Goal: Information Seeking & Learning: Learn about a topic

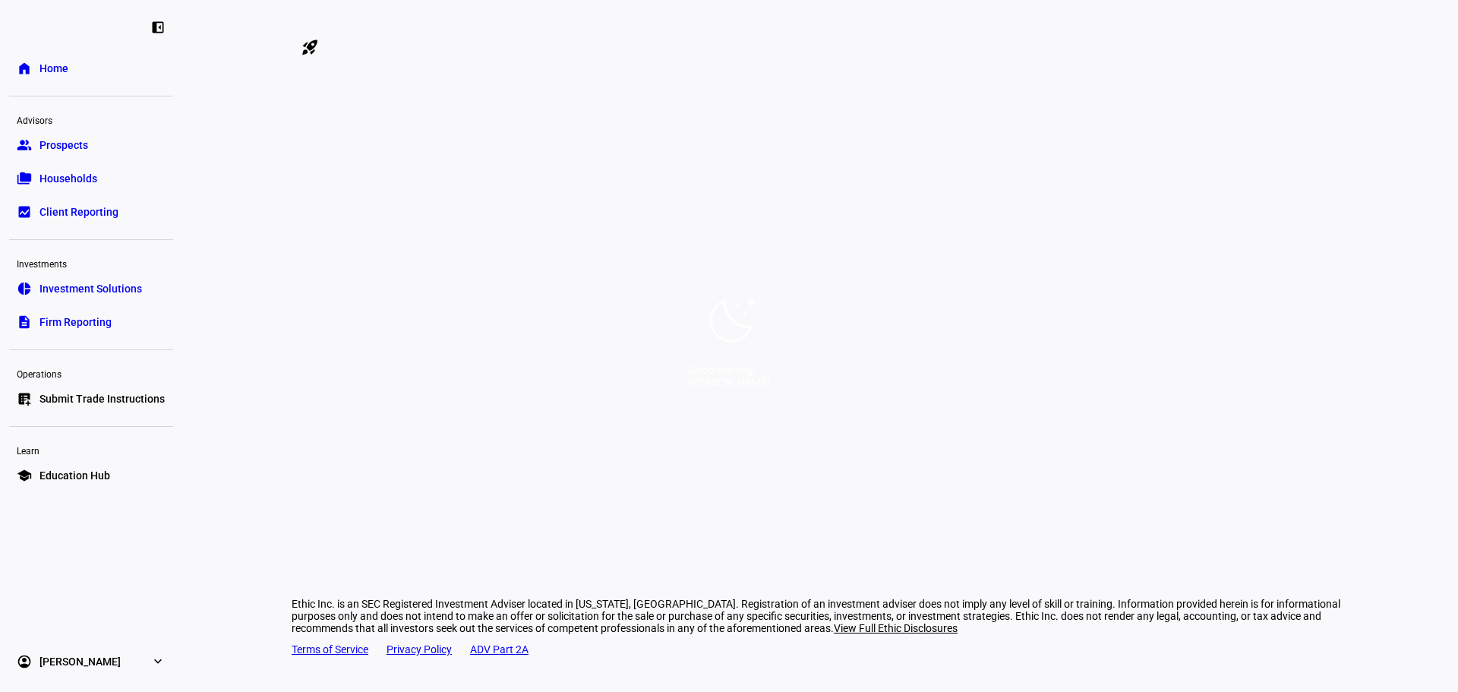
click at [508, 350] on div "Good evening, [PERSON_NAME]" at bounding box center [729, 346] width 1458 height 692
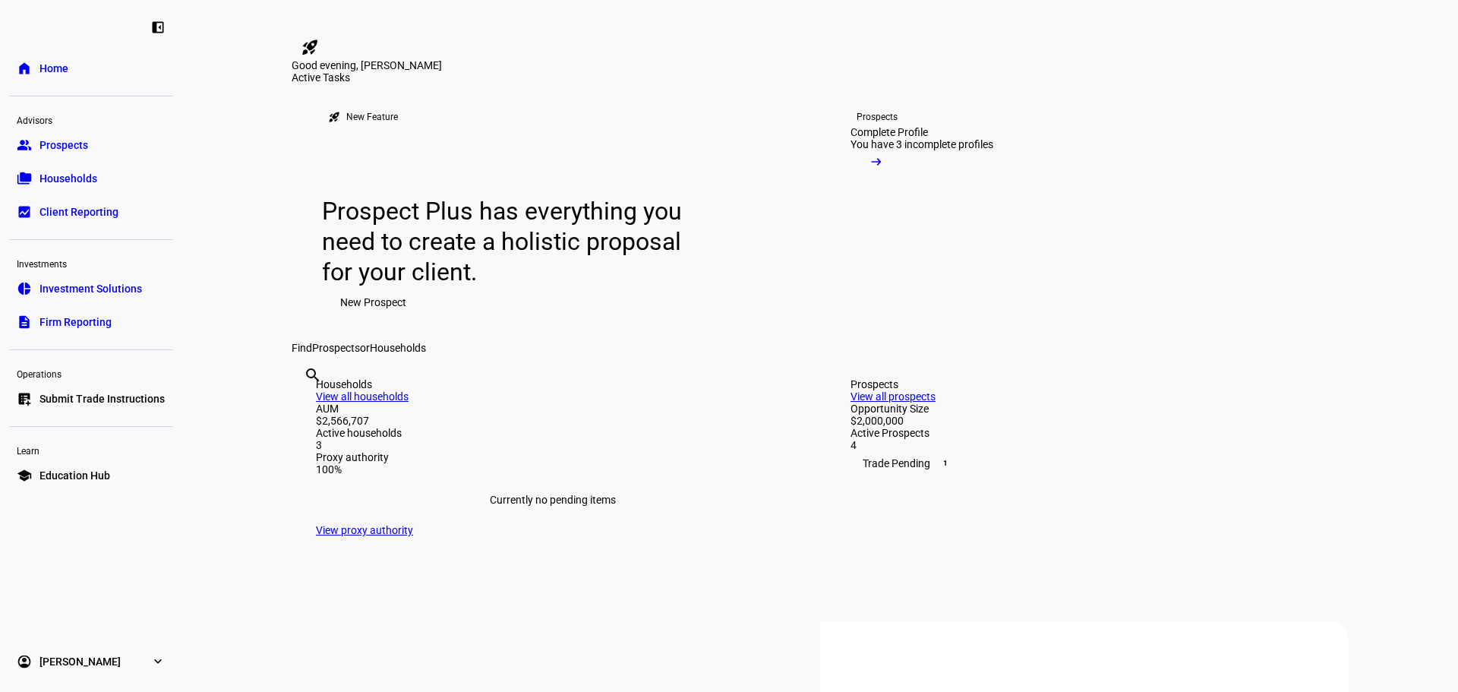
drag, startPoint x: 55, startPoint y: 140, endPoint x: 125, endPoint y: 156, distance: 71.8
click at [55, 140] on span "Prospects" at bounding box center [63, 144] width 49 height 15
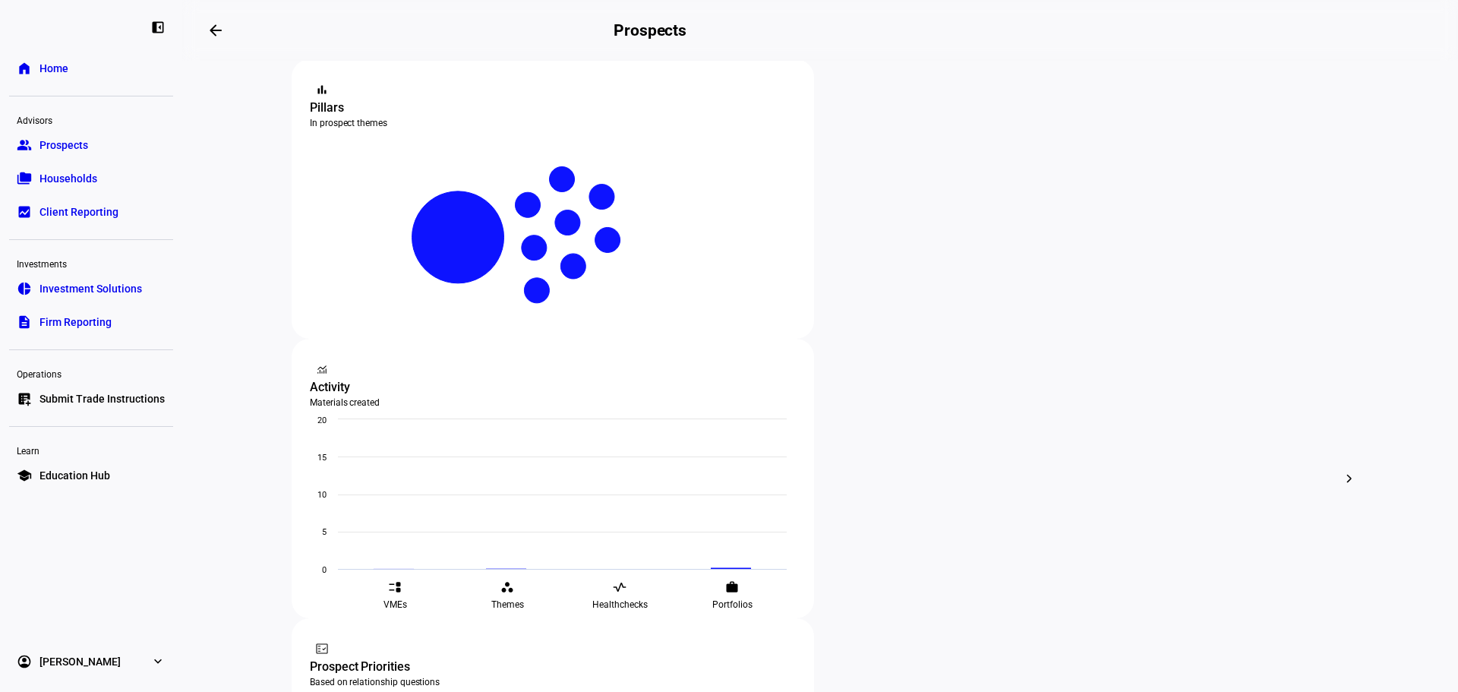
scroll to position [304, 0]
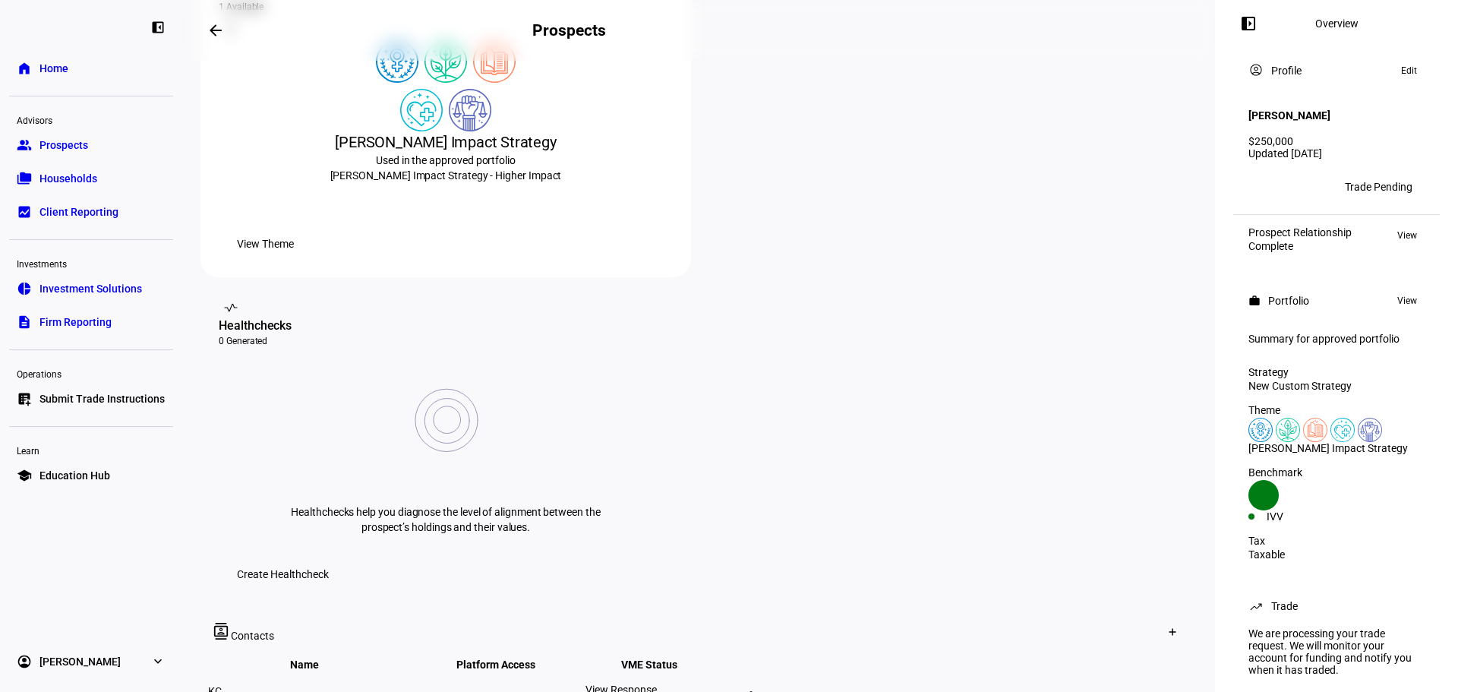
scroll to position [156, 0]
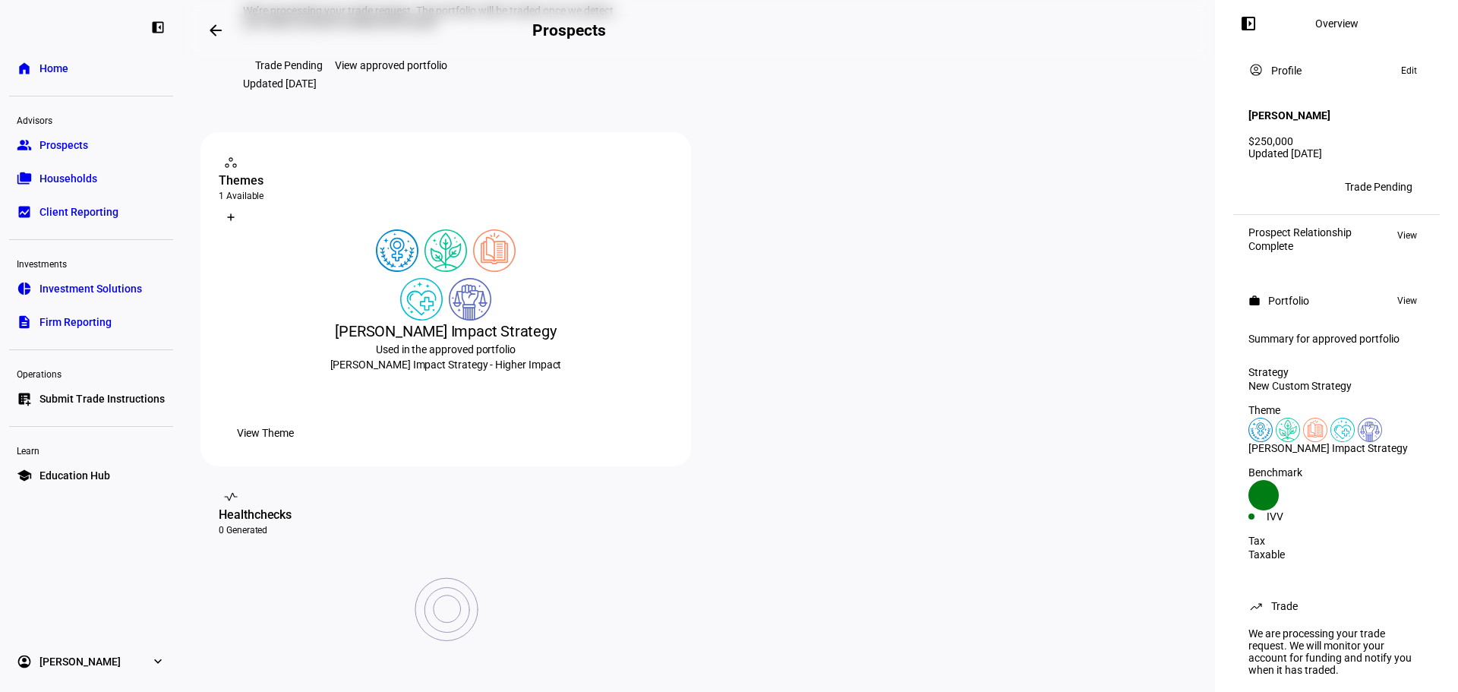
click at [389, 71] on div "View approved portfolio" at bounding box center [391, 65] width 112 height 12
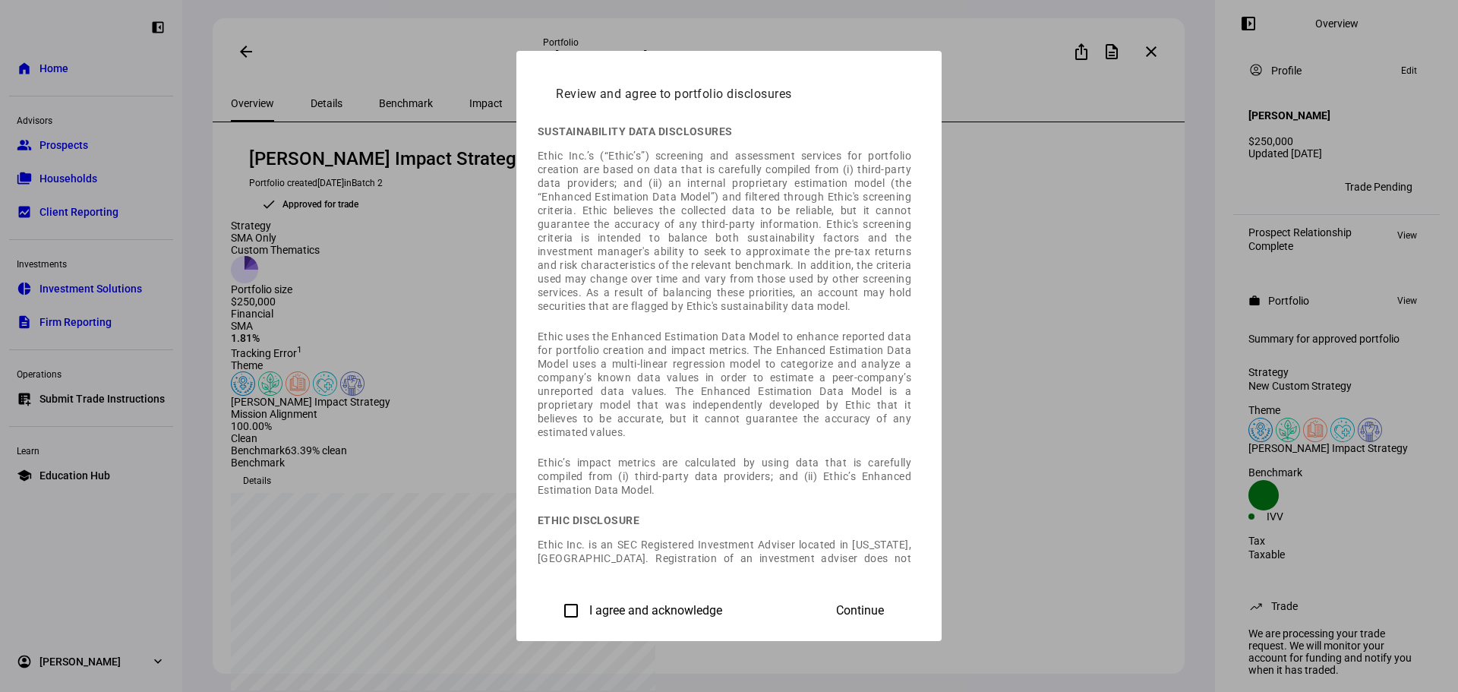
click at [556, 608] on input "I agree and acknowledge" at bounding box center [571, 610] width 30 height 30
checkbox input "true"
drag, startPoint x: 1058, startPoint y: 608, endPoint x: 1031, endPoint y: 598, distance: 29.1
click at [884, 608] on span "Continue" at bounding box center [860, 611] width 48 height 14
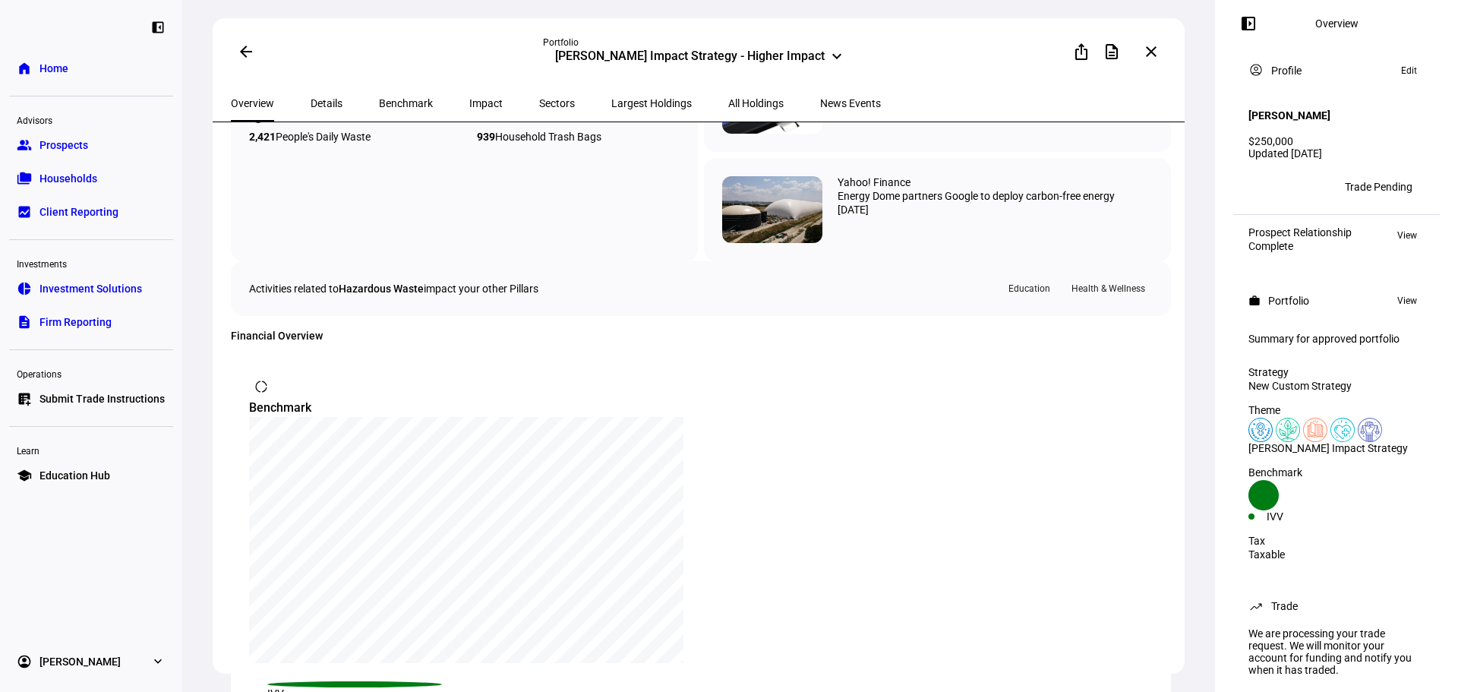
scroll to position [378, 0]
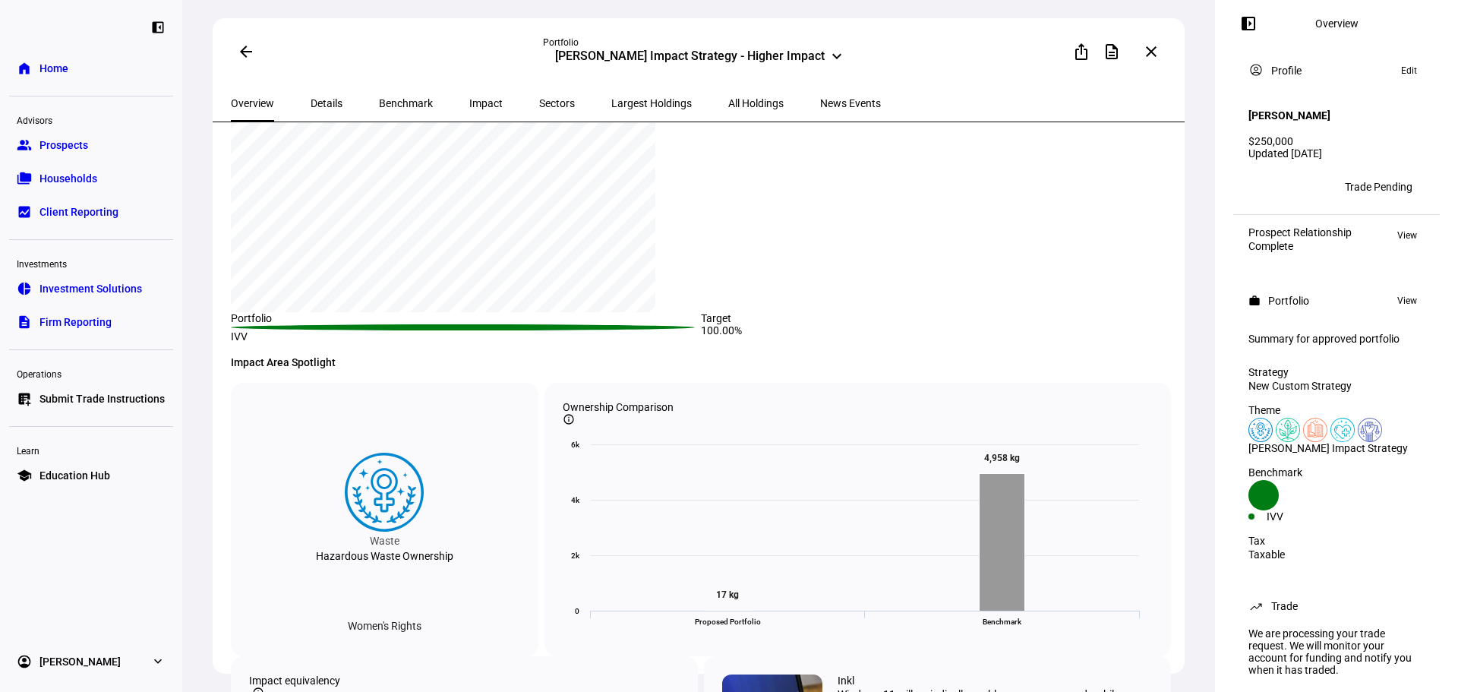
click at [311, 96] on span "Details" at bounding box center [327, 103] width 32 height 36
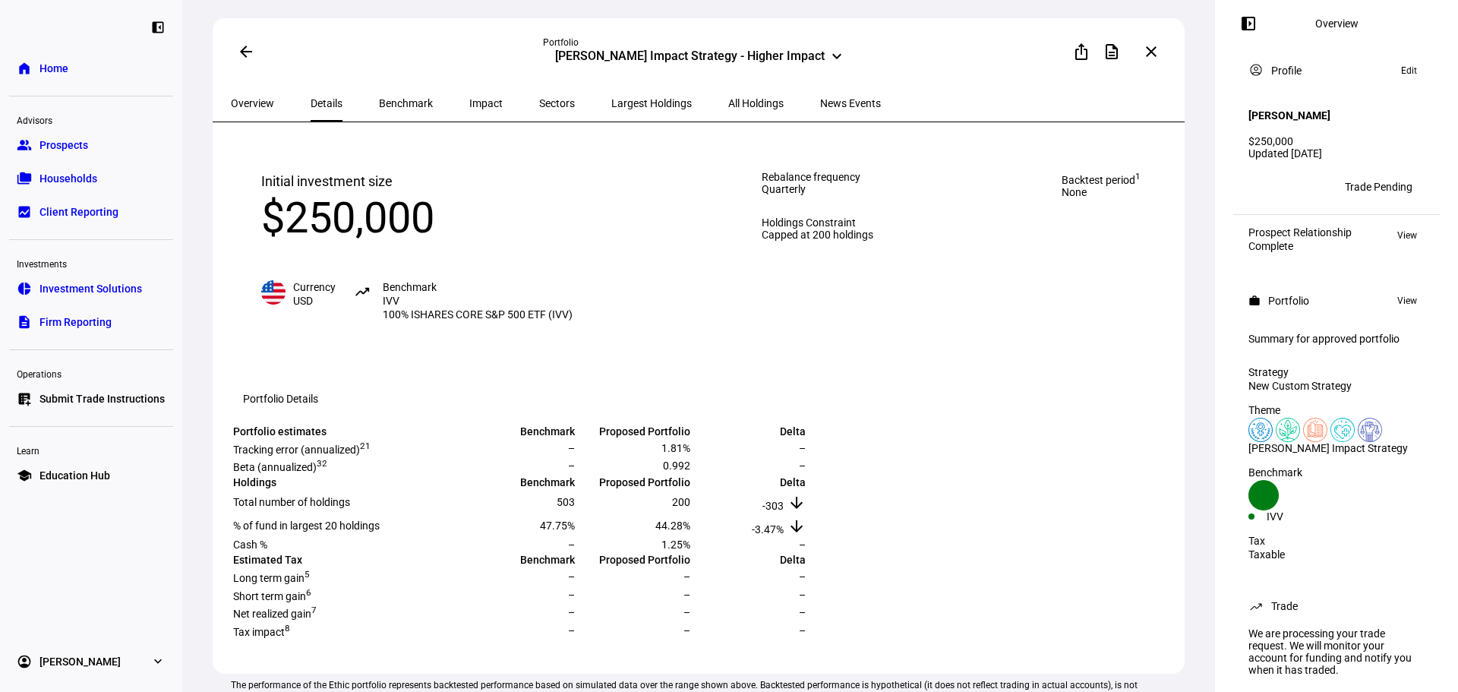
click at [380, 99] on span "Benchmark" at bounding box center [406, 103] width 54 height 11
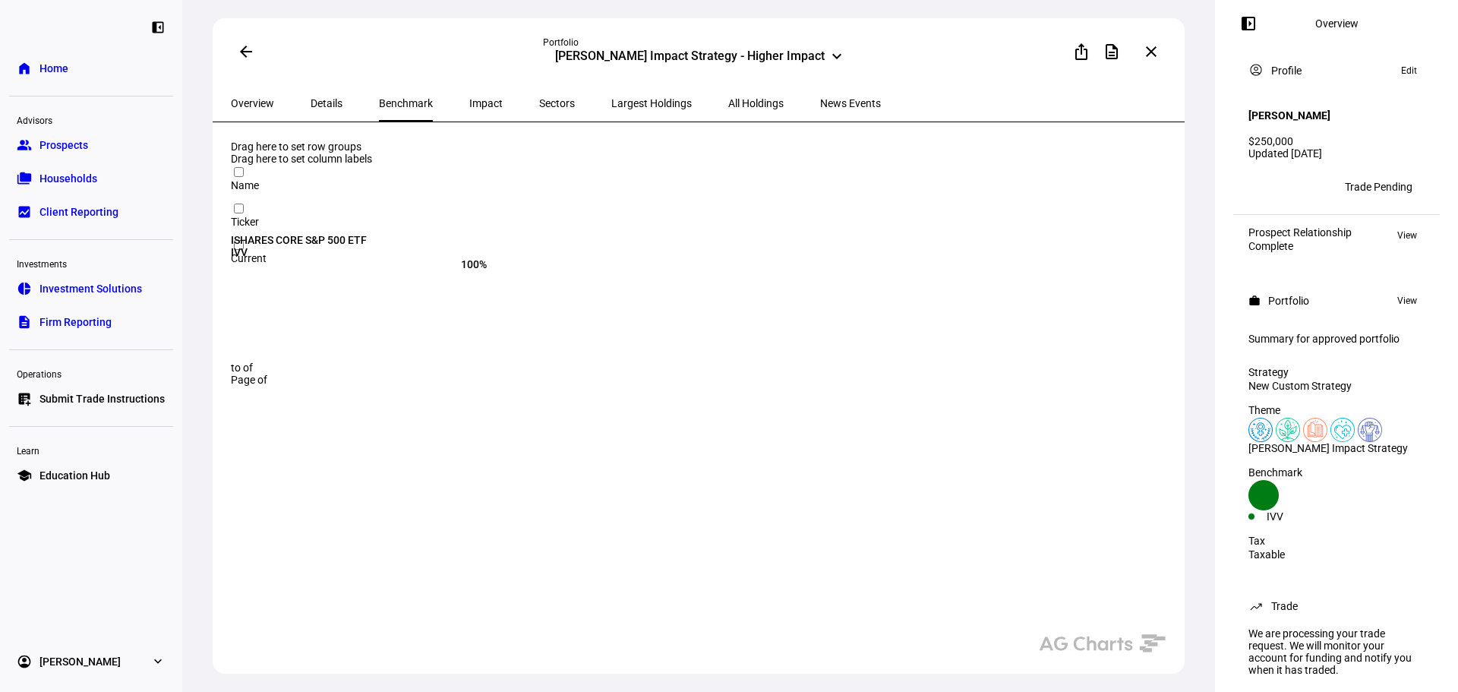
click at [246, 100] on span "Overview" at bounding box center [252, 103] width 43 height 11
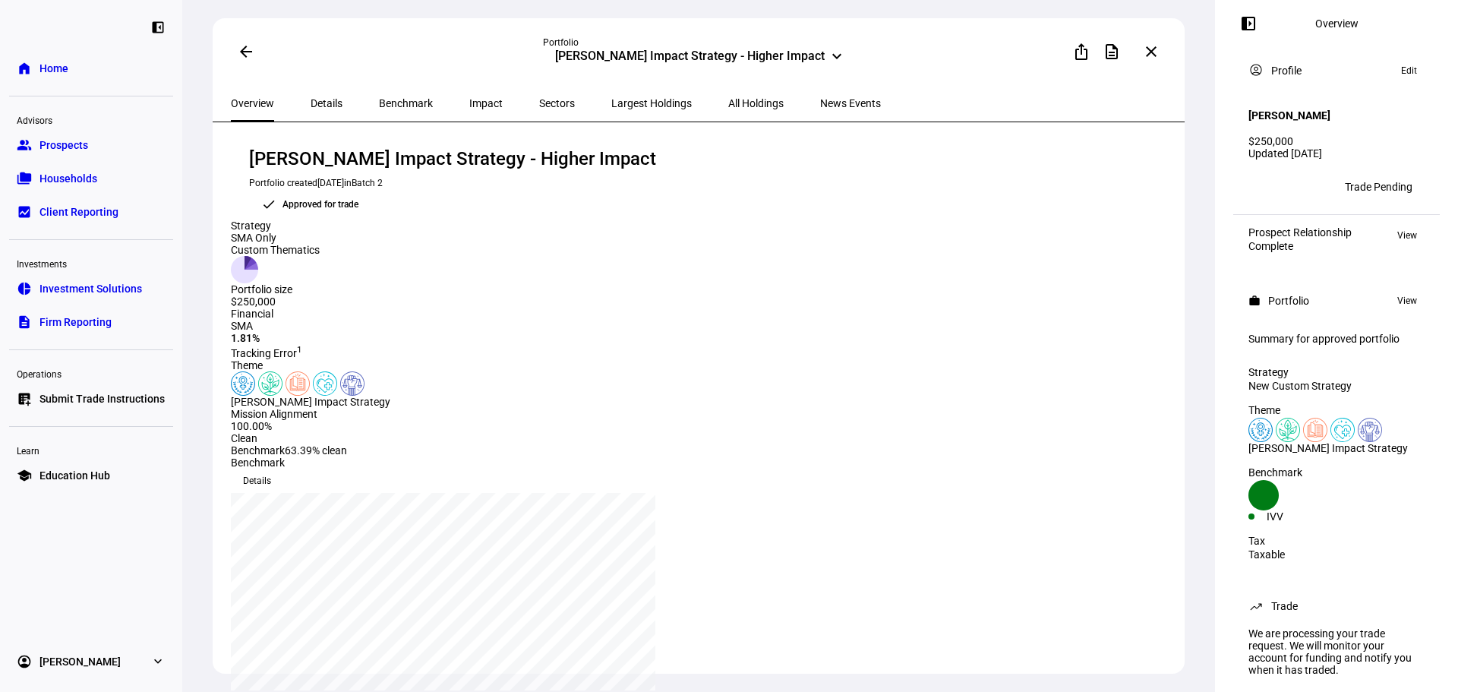
click at [833, 54] on mat-icon "keyboard_arrow_down" at bounding box center [837, 56] width 18 height 18
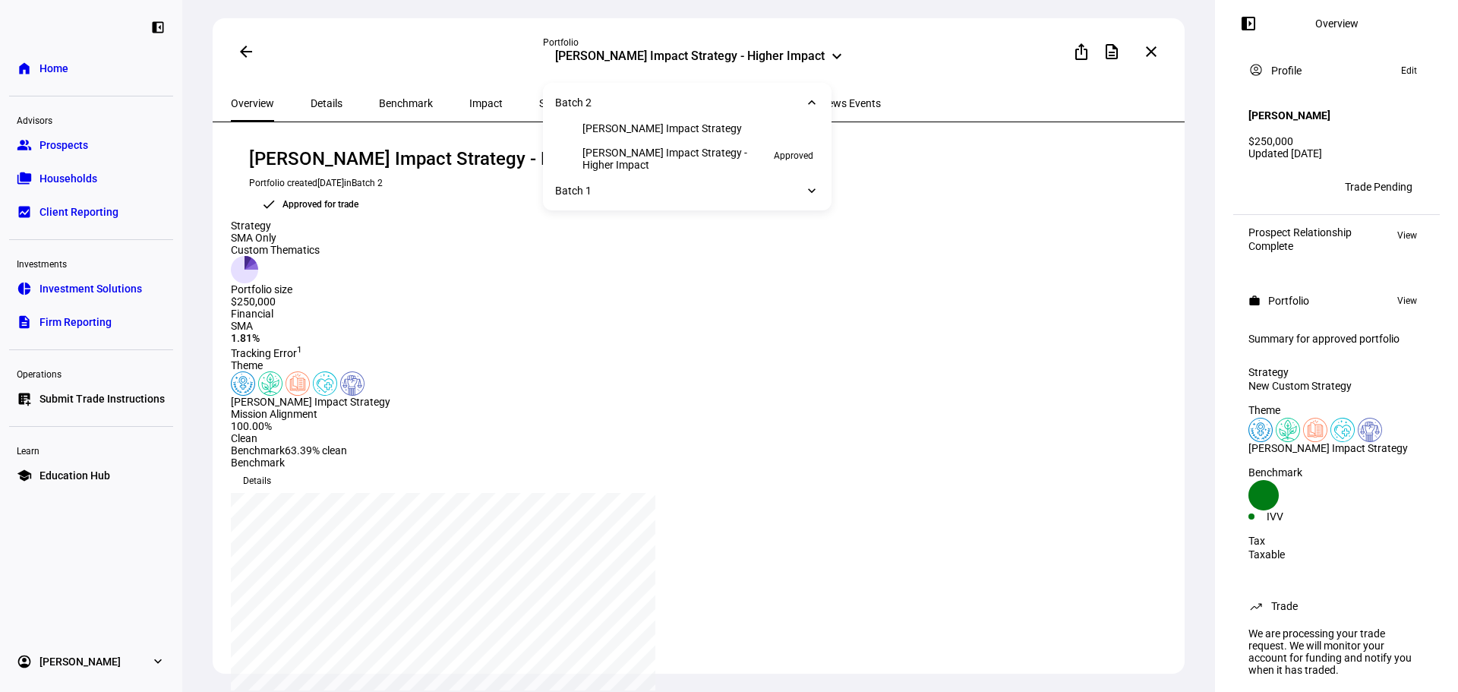
click at [909, 182] on div "[PERSON_NAME] Impact Strategy - Higher Impact Portfolio created [DATE] in Batch…" at bounding box center [701, 183] width 940 height 73
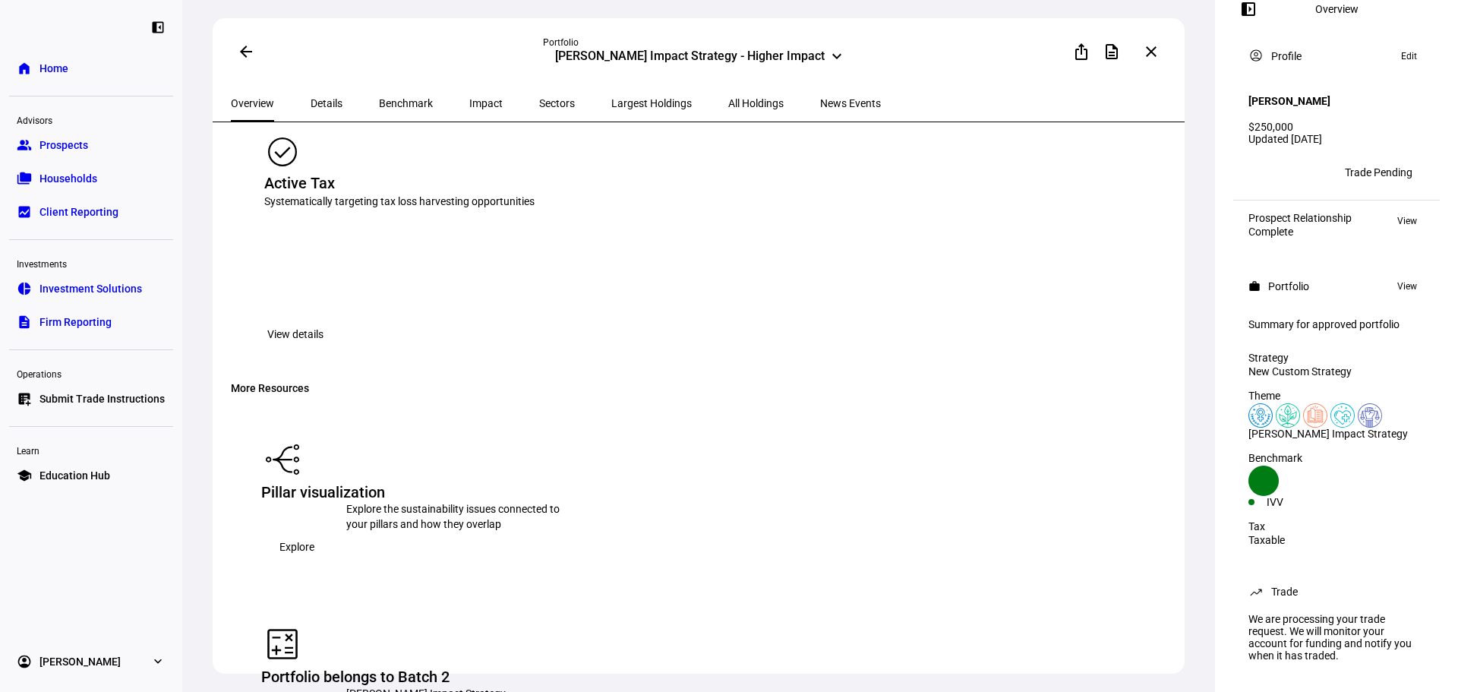
scroll to position [1975, 0]
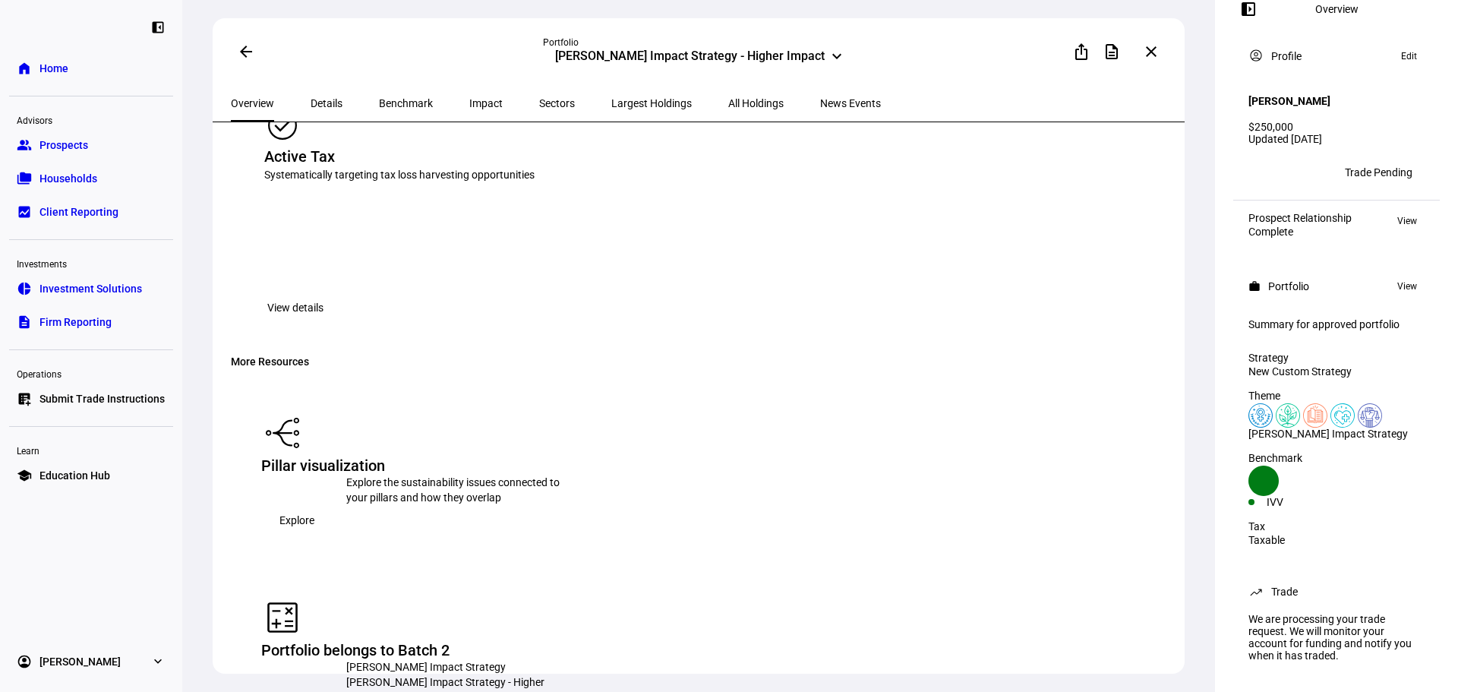
click at [324, 292] on span "View details" at bounding box center [295, 307] width 56 height 30
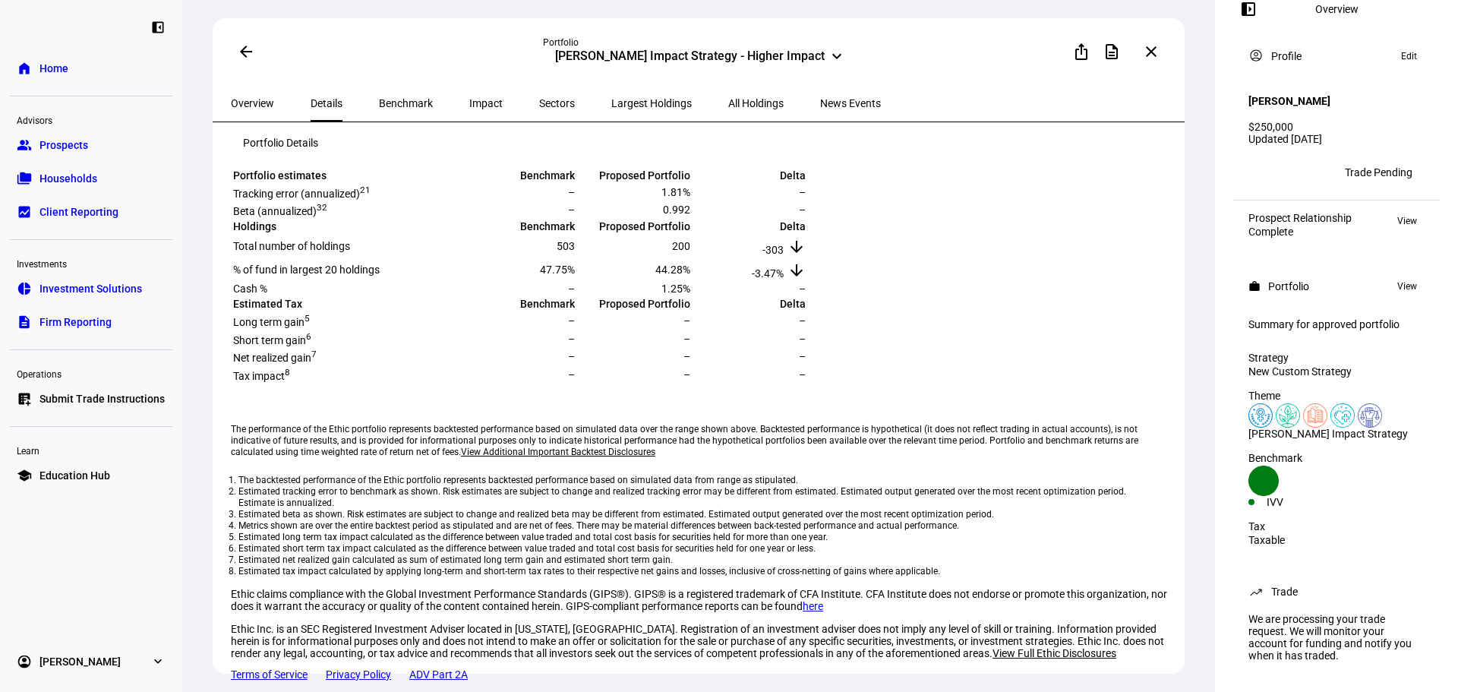
scroll to position [537, 0]
click at [238, 49] on mat-icon "arrow_back" at bounding box center [246, 52] width 18 height 18
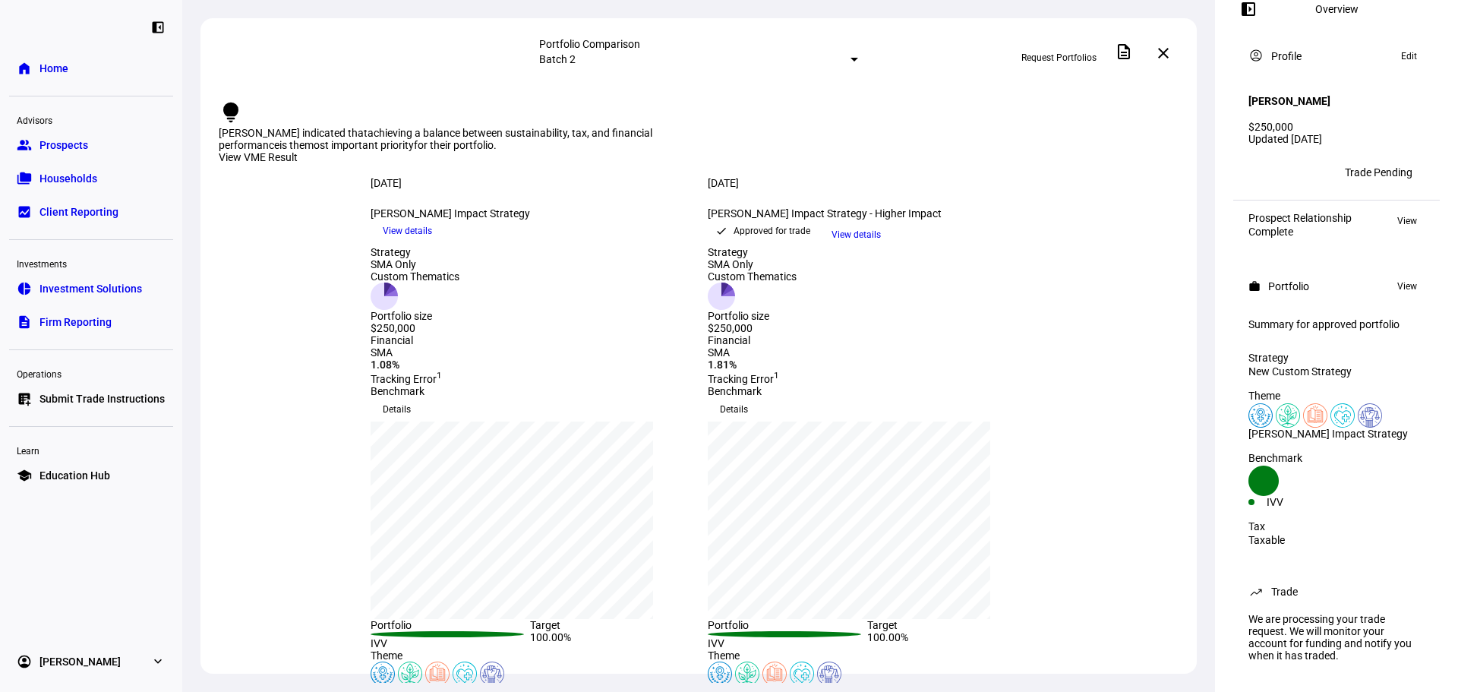
click at [79, 178] on span "Households" at bounding box center [68, 178] width 58 height 15
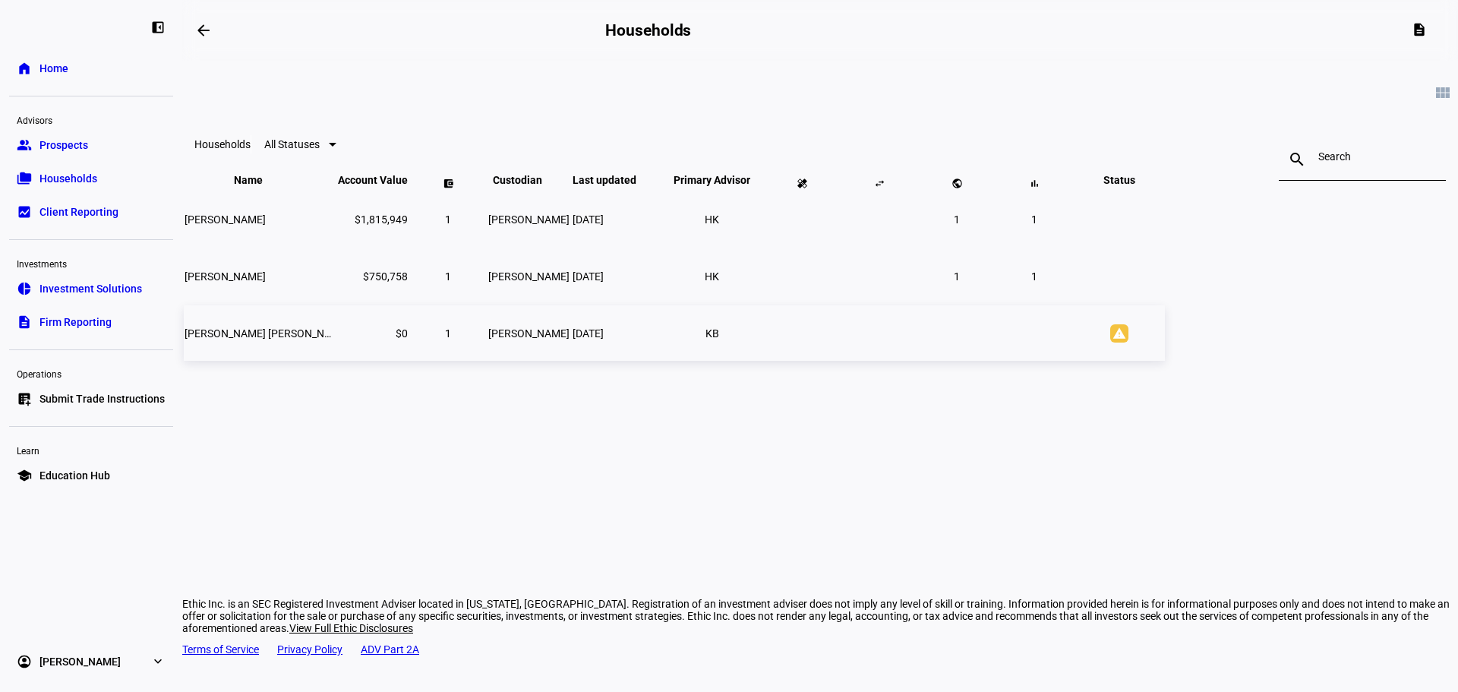
click at [399, 339] on span "[PERSON_NAME] [PERSON_NAME] Chaudiere" at bounding box center [292, 333] width 215 height 12
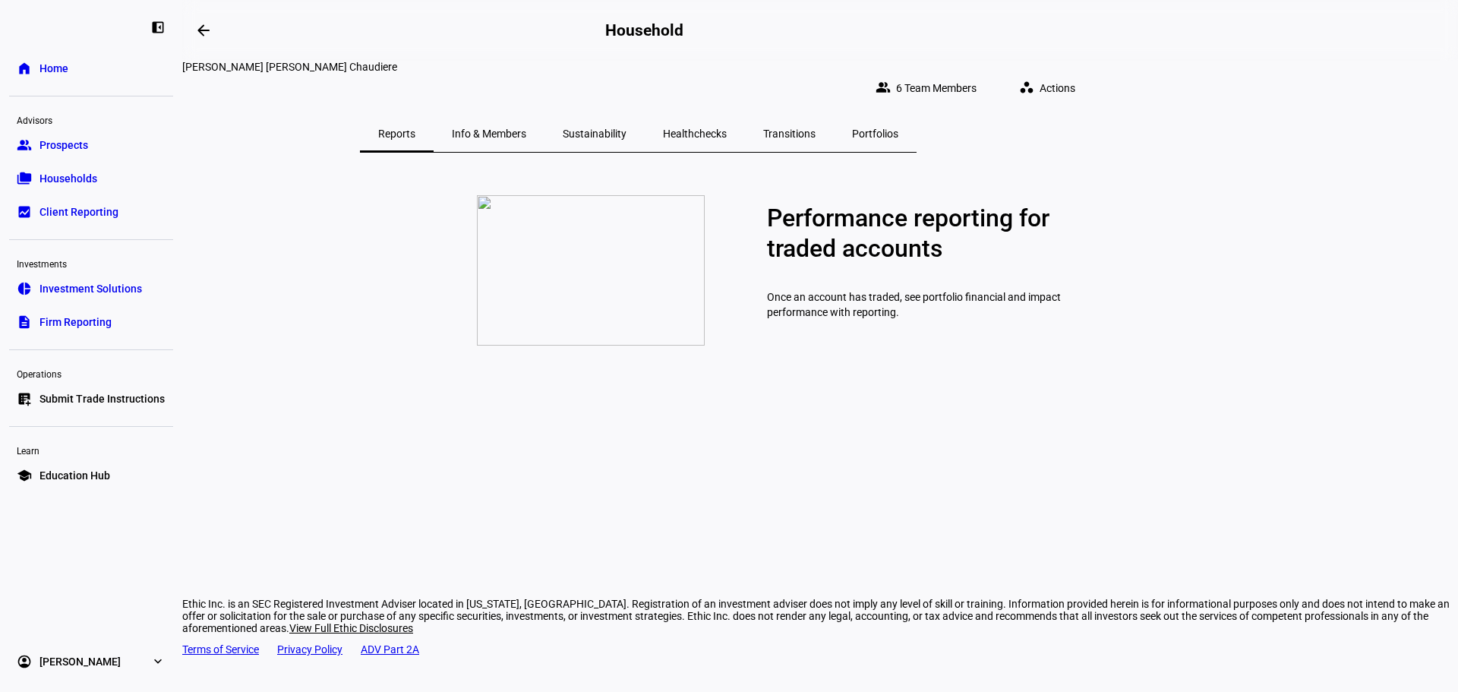
click at [526, 128] on span "Info & Members" at bounding box center [489, 133] width 74 height 11
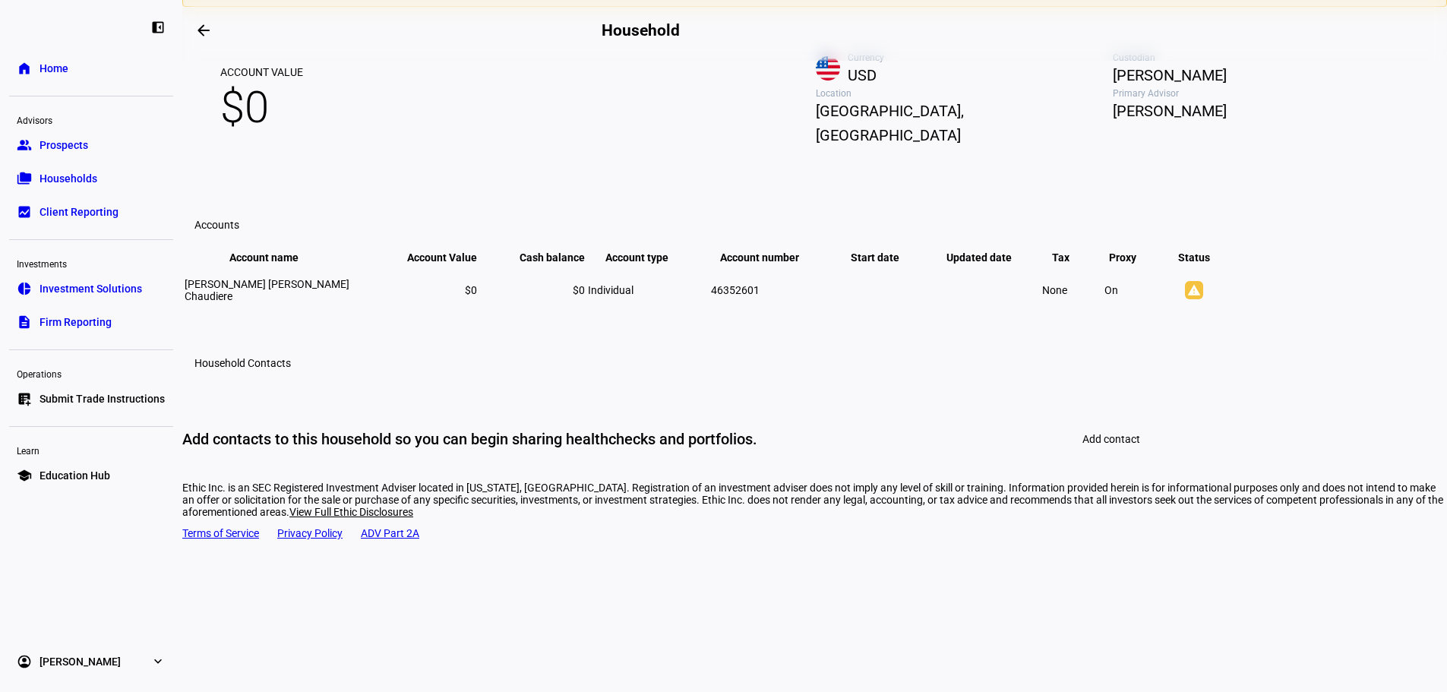
scroll to position [265, 0]
